Goal: Check status: Check status

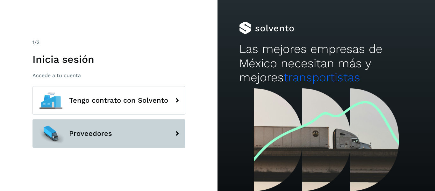
click at [114, 135] on button "Proveedores" at bounding box center [108, 133] width 153 height 29
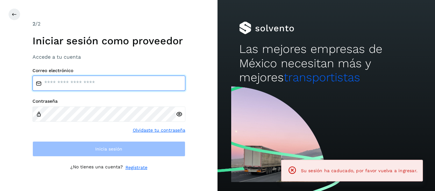
click at [110, 88] on input "email" at bounding box center [108, 82] width 153 height 15
type input "**********"
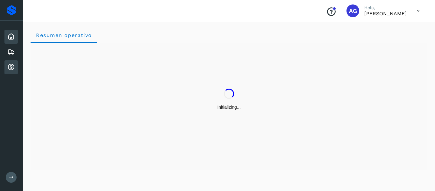
click at [16, 63] on div "Cuentas por cobrar" at bounding box center [10, 67] width 13 height 14
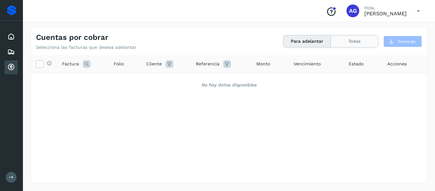
click at [350, 42] on button "Todas" at bounding box center [354, 41] width 47 height 12
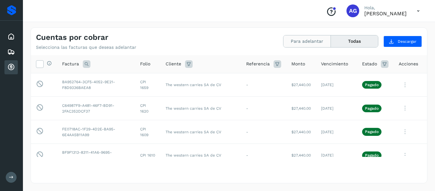
click at [295, 41] on button "Para adelantar" at bounding box center [306, 41] width 47 height 12
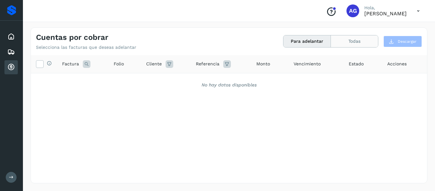
click at [344, 43] on button "Todas" at bounding box center [354, 41] width 47 height 12
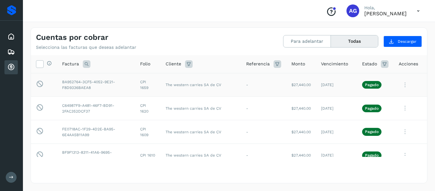
click at [357, 87] on td "Pagado" at bounding box center [375, 85] width 37 height 24
